Goal: Task Accomplishment & Management: Manage account settings

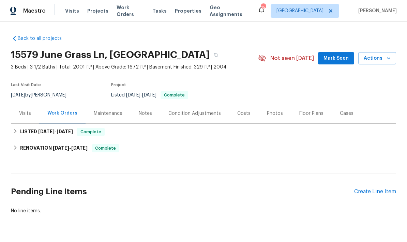
click at [367, 190] on div "Create Line Item" at bounding box center [375, 192] width 42 height 6
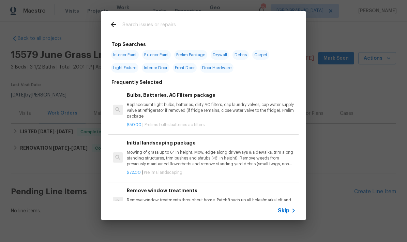
click at [129, 27] on input "text" at bounding box center [194, 25] width 145 height 10
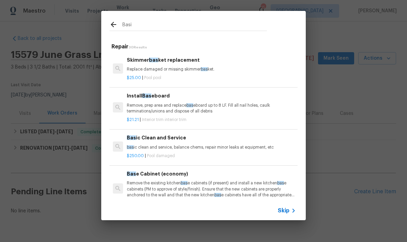
type input "Basic"
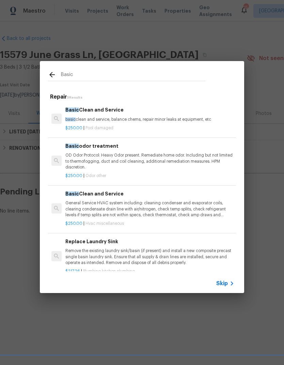
click at [97, 114] on div "Basic Clean and Service basic clean and service, balance chems, repair minor le…" at bounding box center [149, 114] width 169 height 16
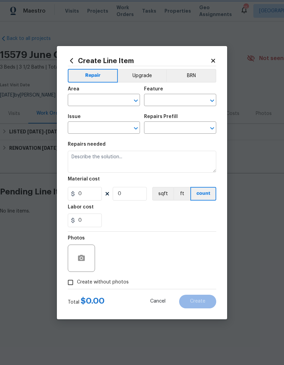
type input "Pool"
type input "Pool Repair"
type textarea "basic clean and service, balance chems, repair minor leaks at equipment, etc"
type input "1"
type input "Basic Clean and Service $250.00"
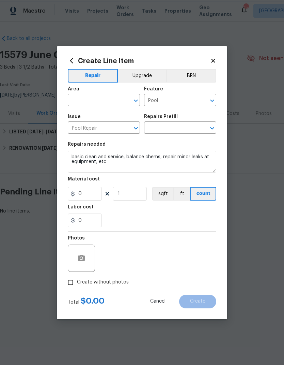
type input "250"
click at [74, 101] on input "text" at bounding box center [94, 101] width 53 height 11
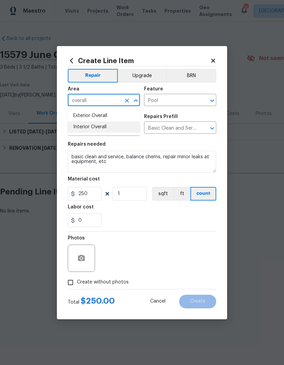
click at [81, 127] on li "Interior Overall" at bounding box center [104, 126] width 72 height 11
type input "Interior Overall"
click at [74, 59] on icon at bounding box center [72, 61] width 8 height 8
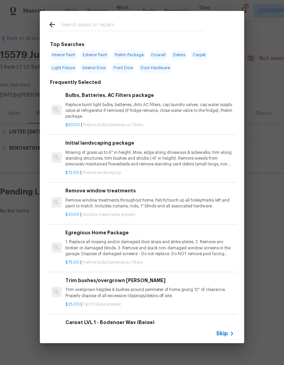
click at [68, 23] on input "text" at bounding box center [133, 25] width 145 height 10
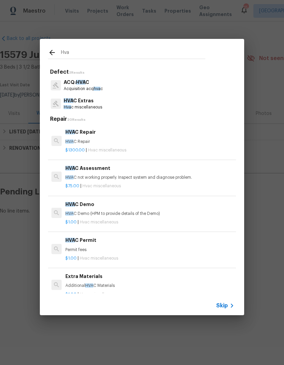
type input "Hvac"
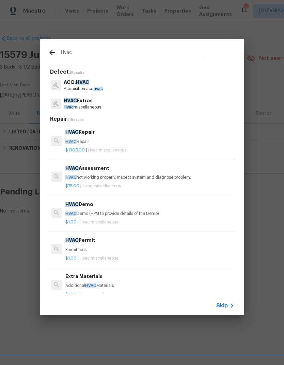
click at [73, 106] on p "Hvac miscellaneous" at bounding box center [83, 107] width 38 height 6
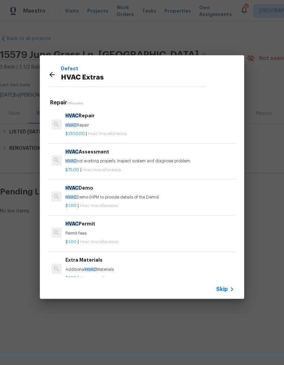
click at [73, 106] on div "HVAC Repair HVAC Repair $1300.00 | Hvac miscellaneous" at bounding box center [142, 124] width 190 height 38
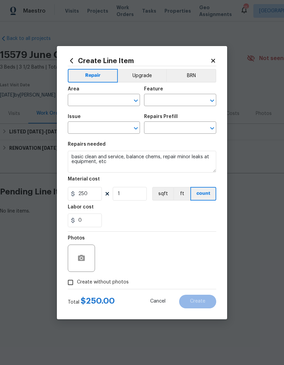
type input "Interior Overall"
type input "HVAC"
type input "HVAC Extras"
type input "Basic Clean and Service $250.00"
type textarea "HVAC Repair"
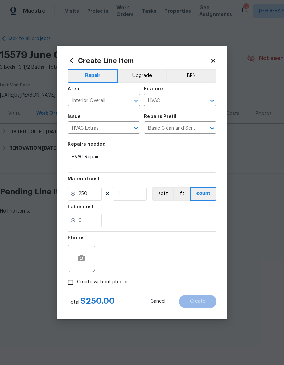
type input "HVAC Repair $1,300.00"
type input "1300"
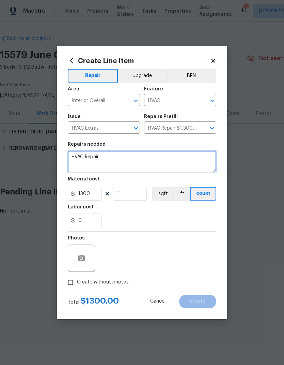
click at [104, 156] on textarea "HVAC Repair" at bounding box center [142, 162] width 149 height 22
type textarea "H"
type textarea "AC does not engage. Diagnose and estimate repairs for approval"
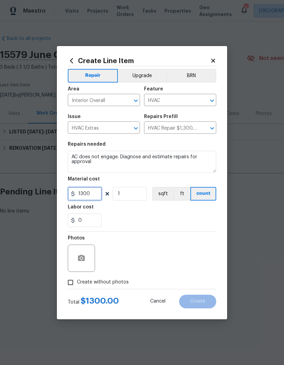
click at [89, 194] on input "1300" at bounding box center [85, 194] width 34 height 14
type input "250"
click at [142, 201] on input "1" at bounding box center [130, 194] width 34 height 14
click at [75, 242] on button "button" at bounding box center [81, 258] width 16 height 16
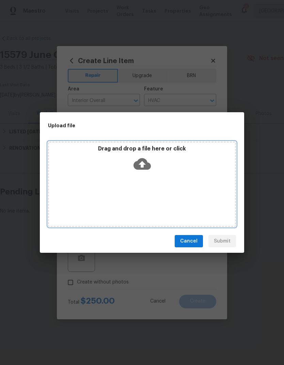
click at [150, 186] on div "Drag and drop a file here or click" at bounding box center [142, 184] width 188 height 85
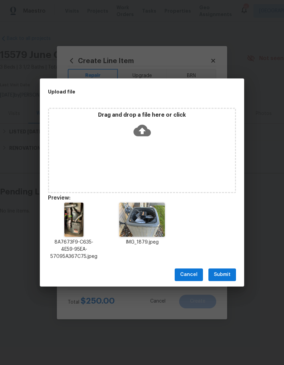
click at [226, 242] on span "Submit" at bounding box center [222, 274] width 17 height 9
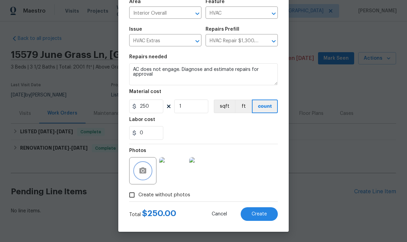
scroll to position [53, 0]
click at [252, 211] on button "Create" at bounding box center [259, 214] width 37 height 14
type input "0"
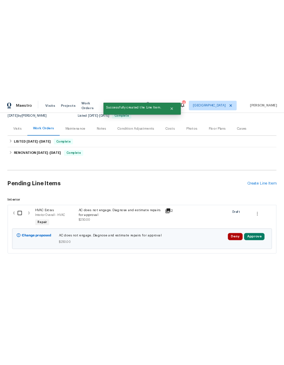
scroll to position [69, 0]
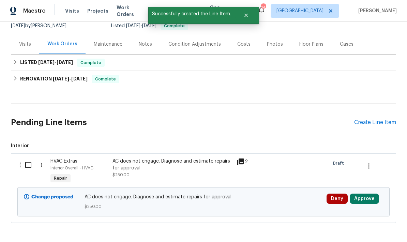
click at [29, 164] on input "checkbox" at bounding box center [30, 165] width 19 height 14
checkbox input "true"
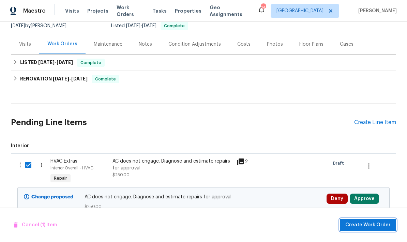
click at [364, 227] on span "Create Work Order" at bounding box center [368, 225] width 45 height 9
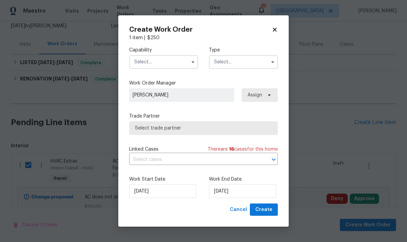
click at [146, 59] on input "text" at bounding box center [163, 62] width 69 height 14
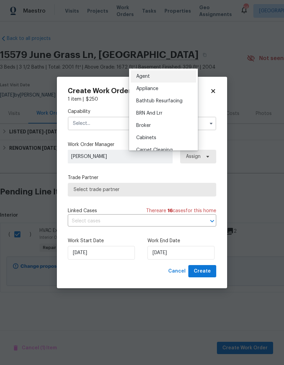
scroll to position [0, 0]
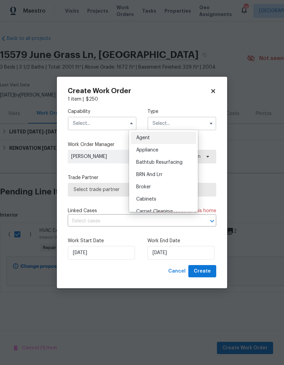
click at [85, 123] on input "text" at bounding box center [102, 124] width 69 height 14
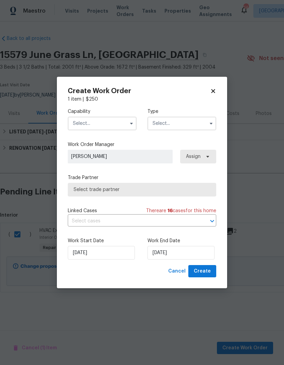
click at [82, 125] on input "text" at bounding box center [102, 124] width 69 height 14
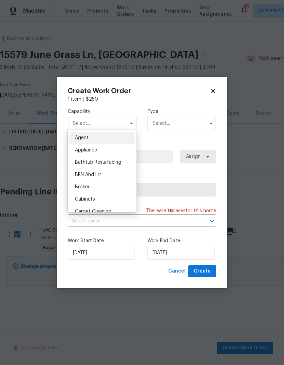
click at [77, 136] on span "Agent" at bounding box center [82, 137] width 14 height 5
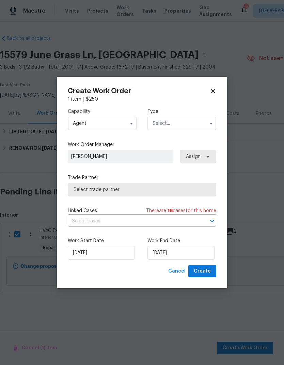
click at [75, 124] on input "Agent" at bounding box center [102, 124] width 69 height 14
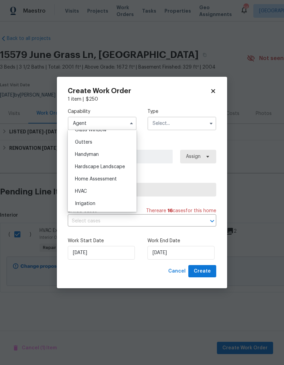
scroll to position [359, 0]
click at [78, 191] on span "HVAC" at bounding box center [81, 190] width 12 height 5
type input "HVAC"
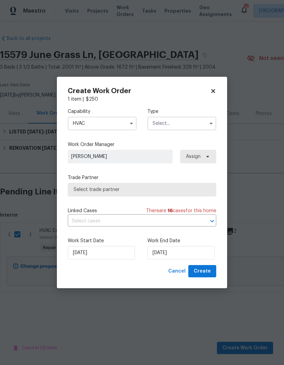
click at [160, 121] on input "text" at bounding box center [182, 124] width 69 height 14
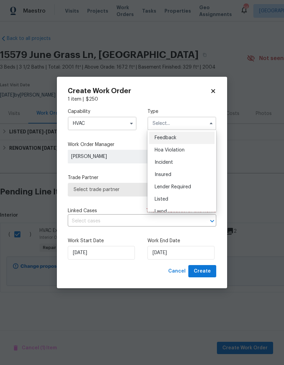
click at [157, 196] on div "Listed" at bounding box center [181, 199] width 65 height 12
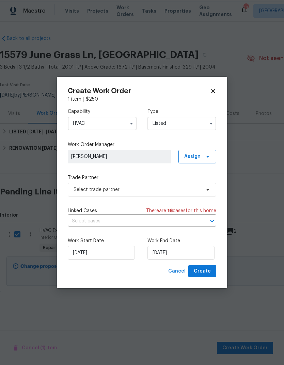
type input "Listed"
click at [190, 156] on span "Assign" at bounding box center [193, 156] width 16 height 7
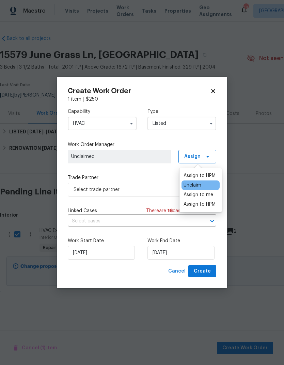
click at [192, 196] on div "Assign to me" at bounding box center [199, 194] width 30 height 7
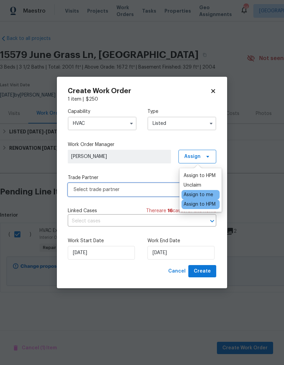
click at [76, 190] on span "Select trade partner" at bounding box center [137, 189] width 127 height 7
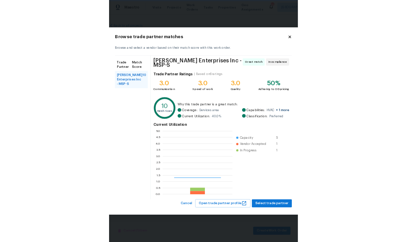
scroll to position [96, 106]
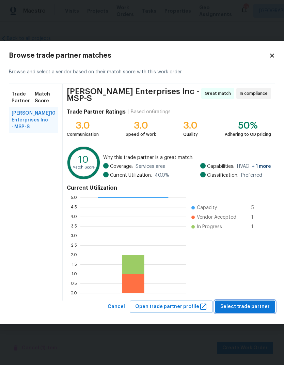
click at [235, 242] on span "Select trade partner" at bounding box center [245, 307] width 49 height 9
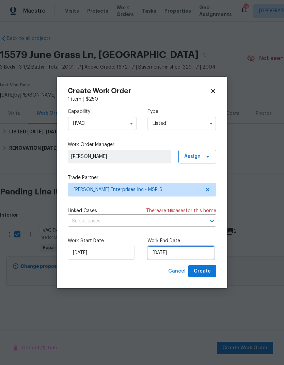
click at [178, 242] on input "9/24/2025" at bounding box center [181, 253] width 67 height 14
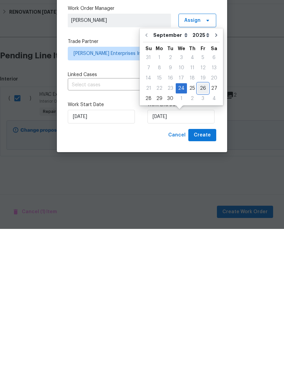
click at [201, 220] on div "26" at bounding box center [203, 225] width 11 height 10
type input "9/26/2025"
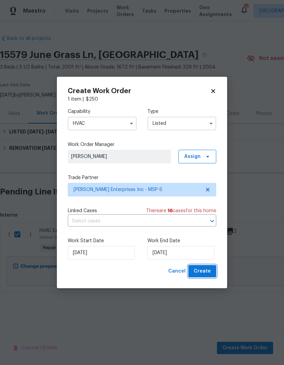
click at [205, 242] on span "Create" at bounding box center [202, 271] width 17 height 9
checkbox input "false"
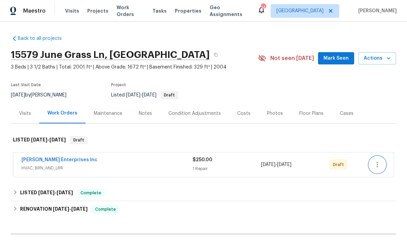
click at [381, 163] on icon "button" at bounding box center [378, 165] width 8 height 8
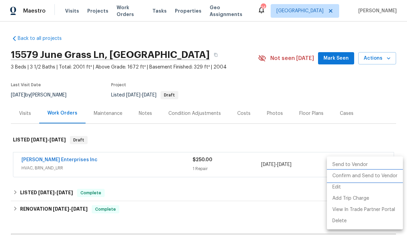
click at [340, 177] on li "Confirm and Send to Vendor" at bounding box center [365, 176] width 76 height 11
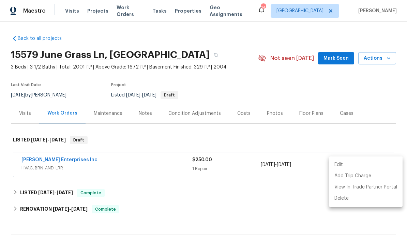
click at [142, 196] on div at bounding box center [203, 121] width 407 height 242
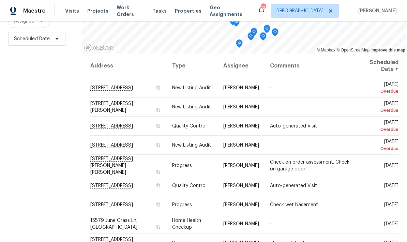
scroll to position [90, 0]
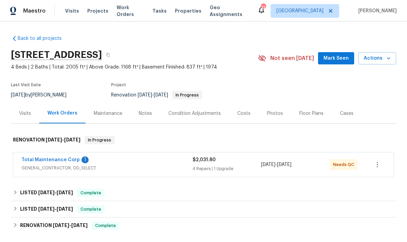
click at [38, 162] on link "Total Maintenance Corp" at bounding box center [50, 160] width 58 height 5
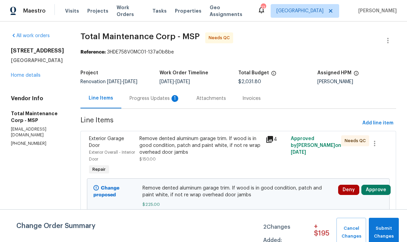
click at [133, 98] on div "Progress Updates 1" at bounding box center [155, 98] width 50 height 7
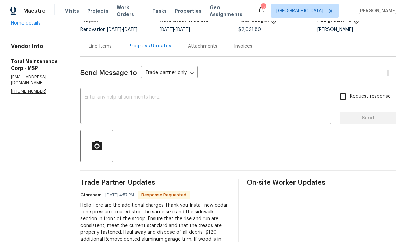
scroll to position [52, 0]
click at [85, 99] on textarea at bounding box center [206, 107] width 243 height 24
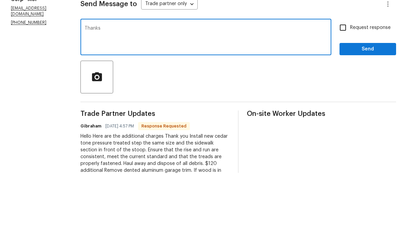
type textarea "Thanks"
click at [355, 114] on span "Send" at bounding box center [368, 118] width 46 height 9
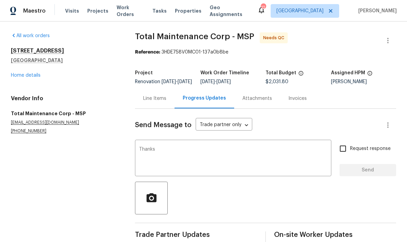
scroll to position [18, 0]
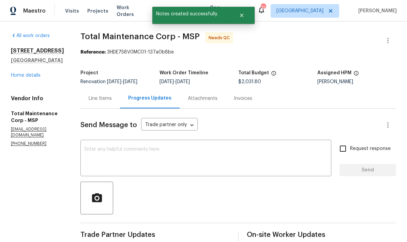
click at [89, 95] on div "Line Items" at bounding box center [100, 98] width 23 height 7
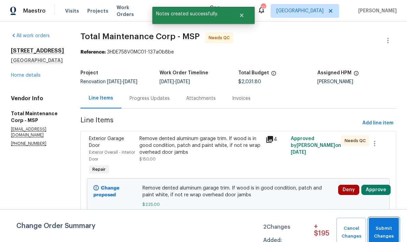
click at [380, 232] on span "Submit Changes" at bounding box center [383, 233] width 23 height 16
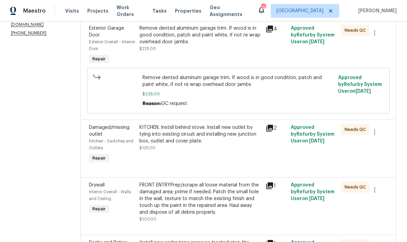
scroll to position [112, 0]
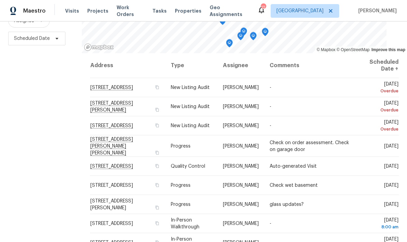
scroll to position [90, 0]
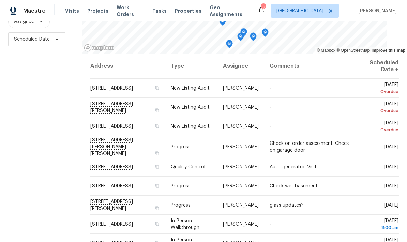
click at [0, 0] on icon at bounding box center [0, 0] width 0 height 0
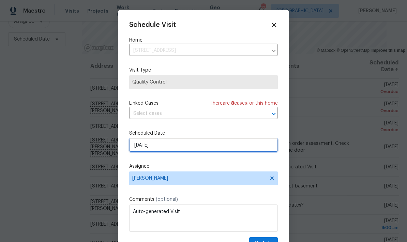
click at [169, 147] on input "9/24/2025" at bounding box center [203, 145] width 149 height 14
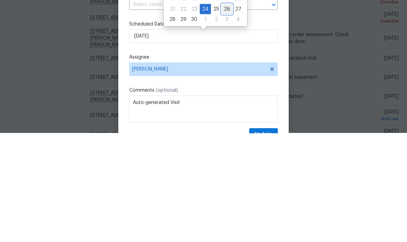
click at [222, 113] on div "26" at bounding box center [227, 118] width 11 height 10
type input "9/26/2025"
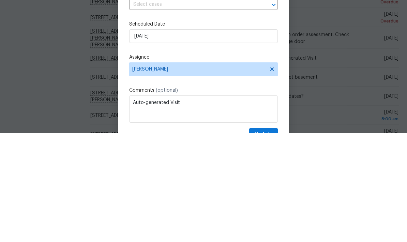
scroll to position [27, 0]
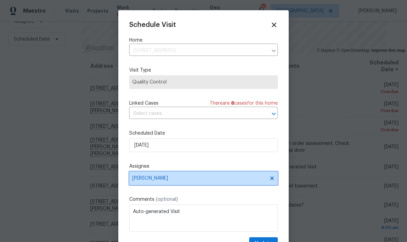
click at [138, 181] on span "[PERSON_NAME]" at bounding box center [199, 178] width 134 height 5
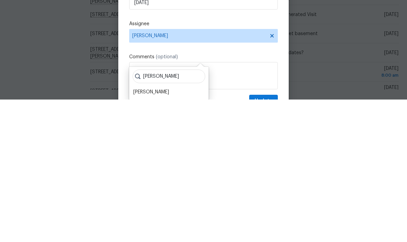
type input "Jeff"
click at [137, 231] on div "[PERSON_NAME]" at bounding box center [151, 234] width 36 height 7
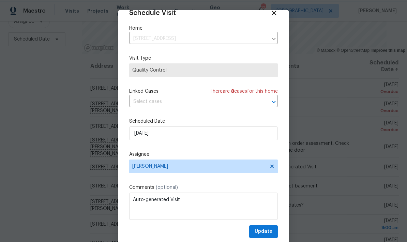
scroll to position [13, 0]
click at [261, 227] on button "Update" at bounding box center [263, 231] width 29 height 13
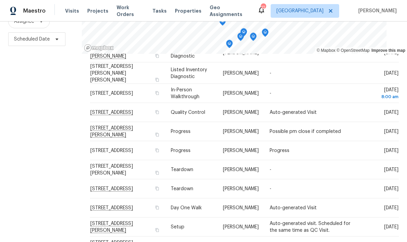
scroll to position [209, 0]
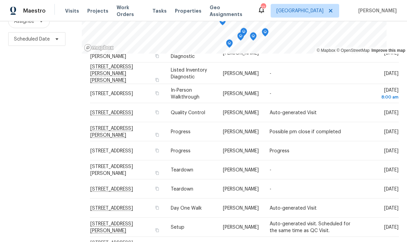
scroll to position [27, 0]
click at [105, 199] on td "[STREET_ADDRESS]" at bounding box center [128, 208] width 76 height 19
click at [104, 206] on span "12595 Driftwood Ct, Apple Valley, MN 55124" at bounding box center [111, 208] width 43 height 5
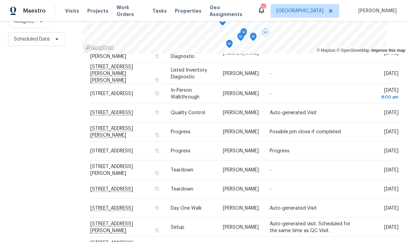
click at [0, 0] on icon at bounding box center [0, 0] width 0 height 0
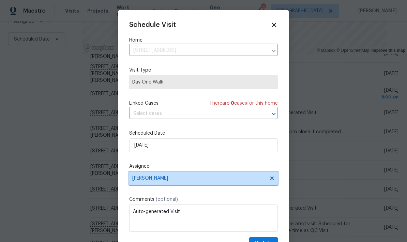
click at [138, 183] on span "[PERSON_NAME]" at bounding box center [203, 179] width 149 height 14
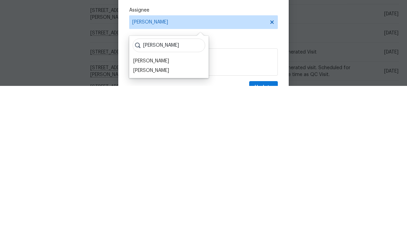
type input "[PERSON_NAME]"
click at [139, 214] on div "[PERSON_NAME]" at bounding box center [151, 217] width 36 height 7
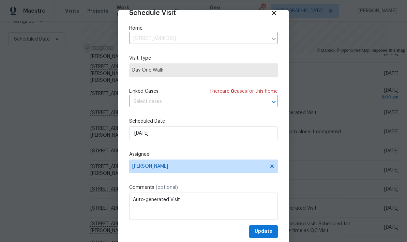
scroll to position [13, 0]
click at [262, 230] on span "Update" at bounding box center [264, 232] width 18 height 9
